Goal: Task Accomplishment & Management: Use online tool/utility

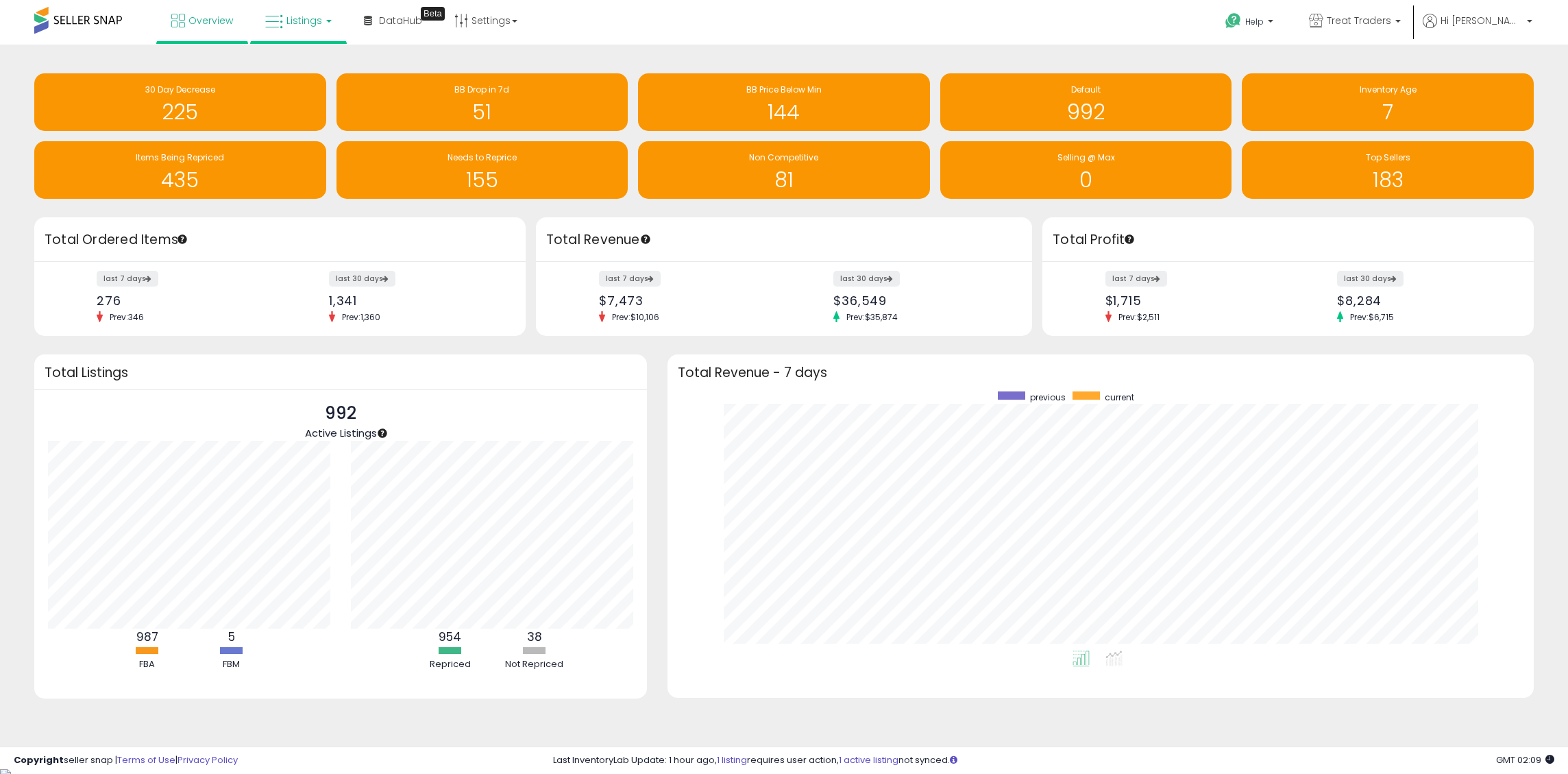
scroll to position [259, 839]
click at [302, 25] on span "Listings" at bounding box center [304, 20] width 36 height 14
click at [332, 73] on icon at bounding box center [308, 68] width 60 height 18
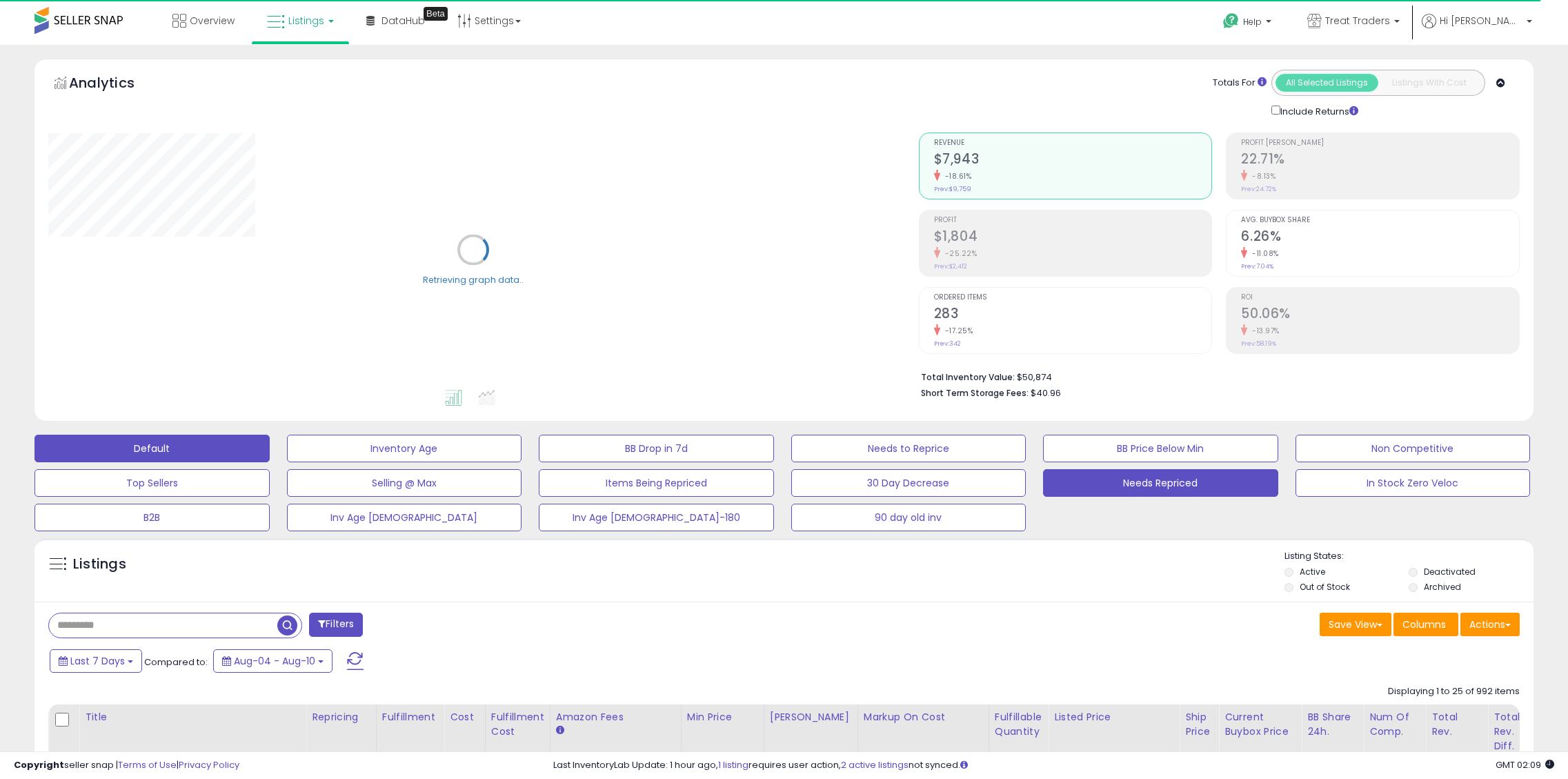
click at [522, 462] on button "Needs Repriced" at bounding box center [404, 448] width 235 height 27
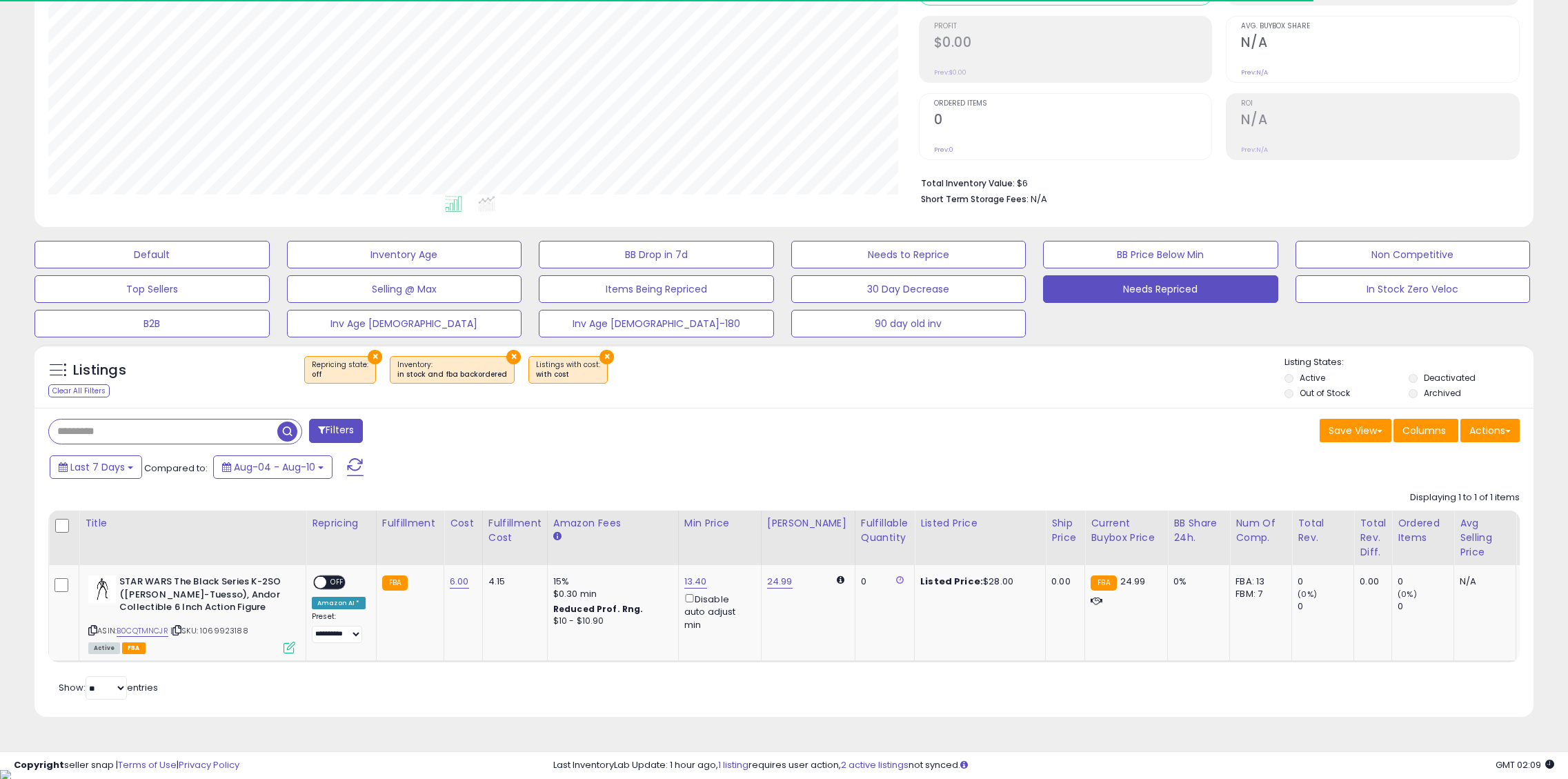
scroll to position [282, 871]
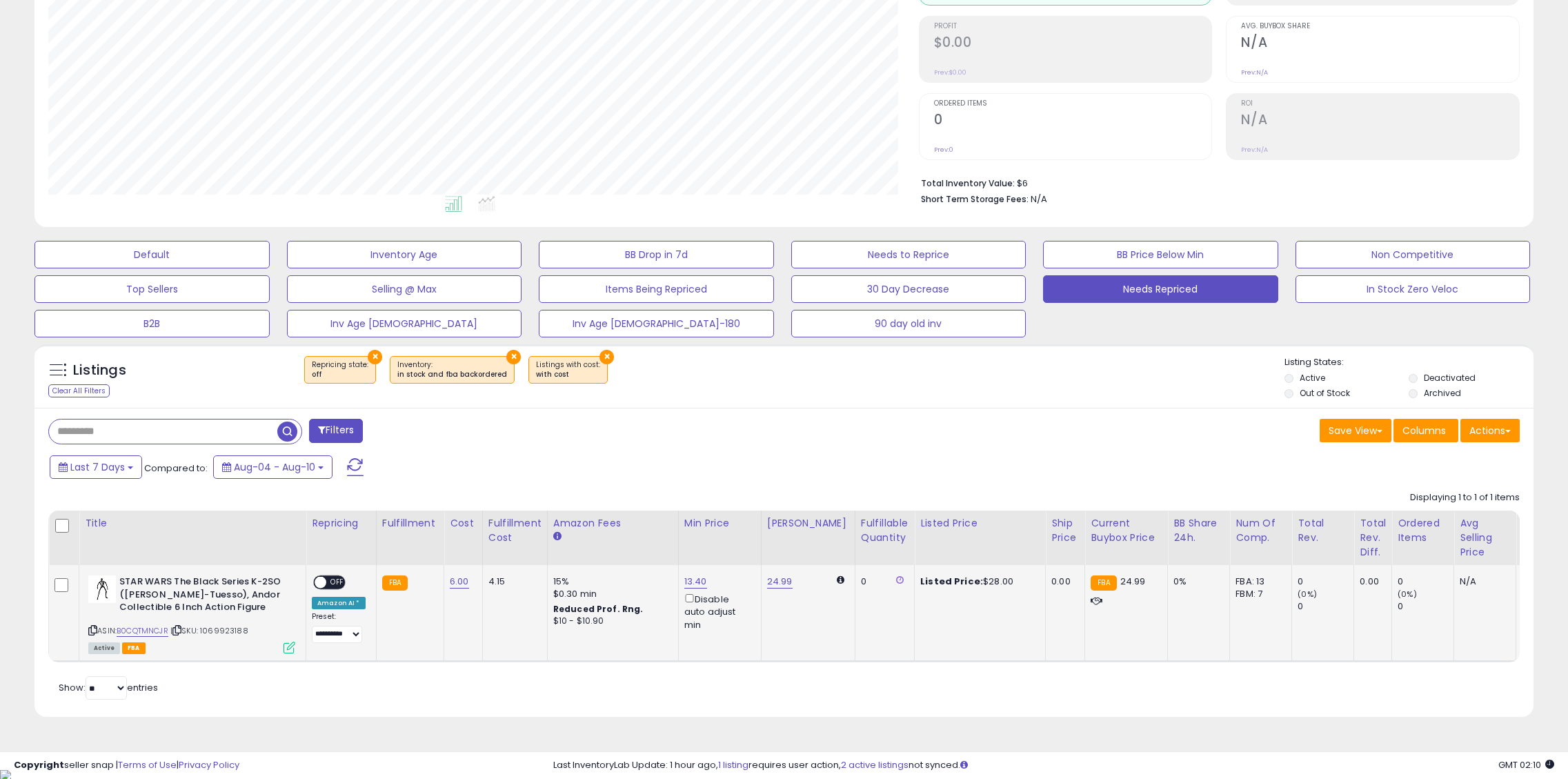
click at [332, 582] on span "OFF" at bounding box center [338, 582] width 22 height 12
click at [784, 580] on link "24.99" at bounding box center [780, 581] width 26 height 14
click at [685, 537] on input "*****" at bounding box center [734, 534] width 123 height 23
type input "*****"
click at [824, 538] on button "submit" at bounding box center [812, 533] width 23 height 21
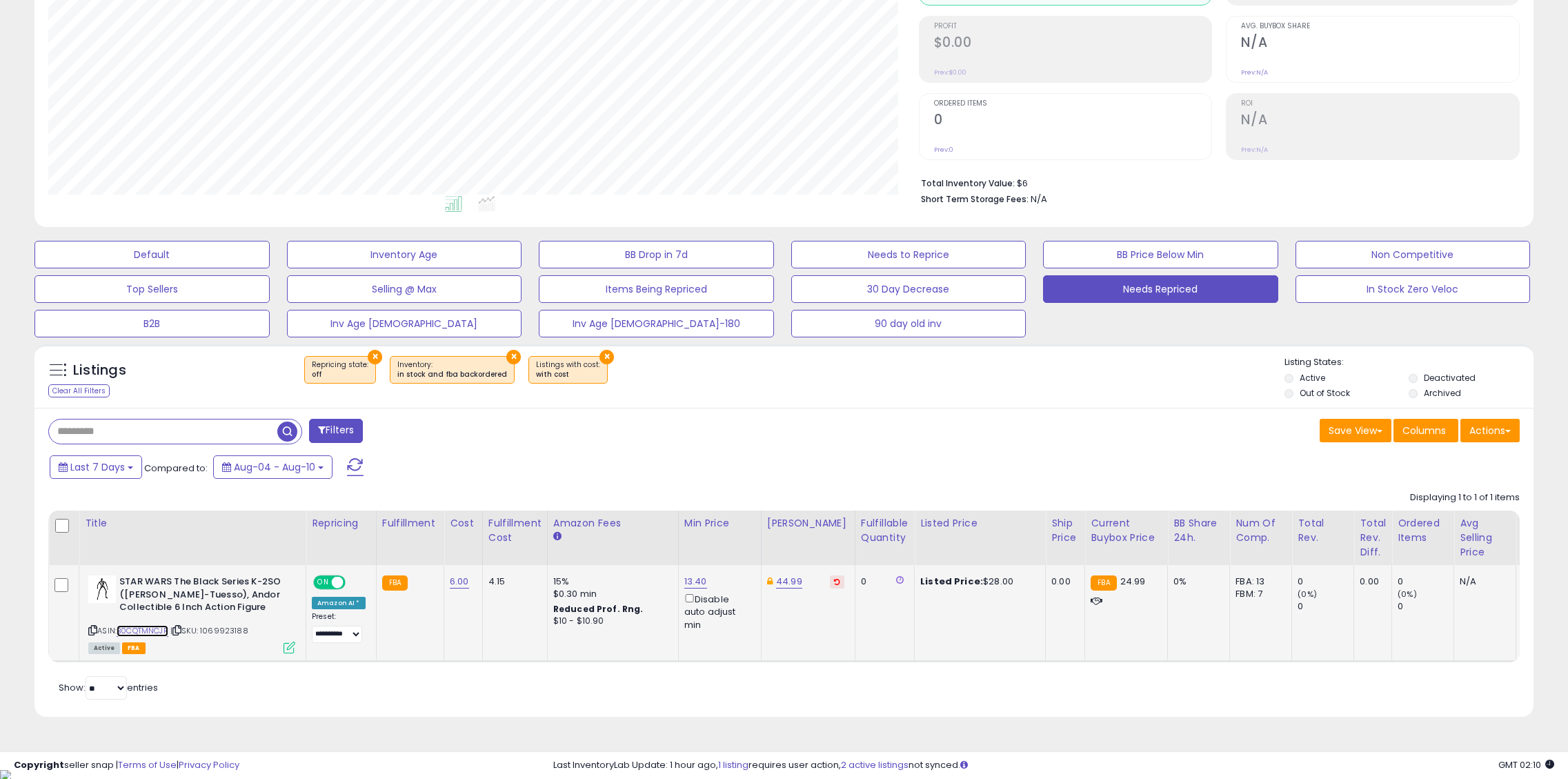
click at [155, 627] on link "B0CQTMNCJR" at bounding box center [142, 631] width 51 height 12
click at [360, 474] on span at bounding box center [355, 467] width 17 height 18
